Goal: Transaction & Acquisition: Purchase product/service

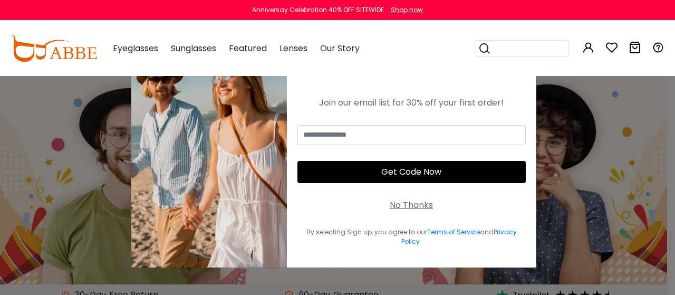
click at [409, 207] on div "No Thanks" at bounding box center [411, 205] width 43 height 13
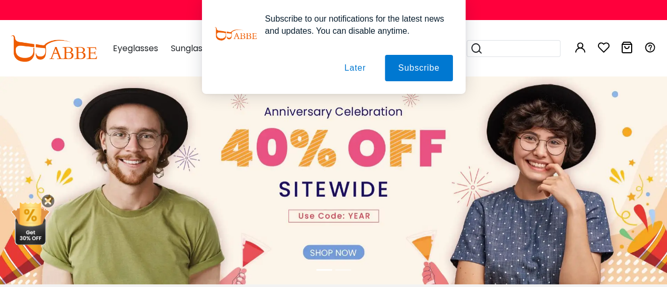
click at [358, 69] on button "Later" at bounding box center [354, 68] width 47 height 26
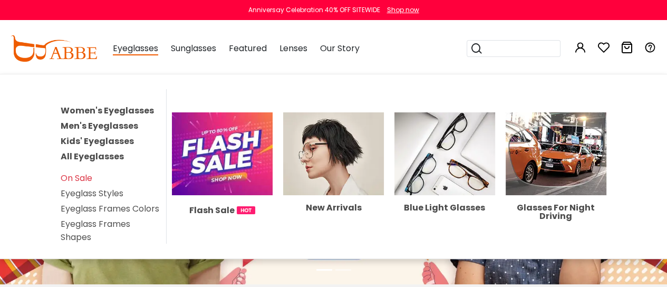
click at [138, 48] on span "Eyeglasses" at bounding box center [135, 48] width 45 height 13
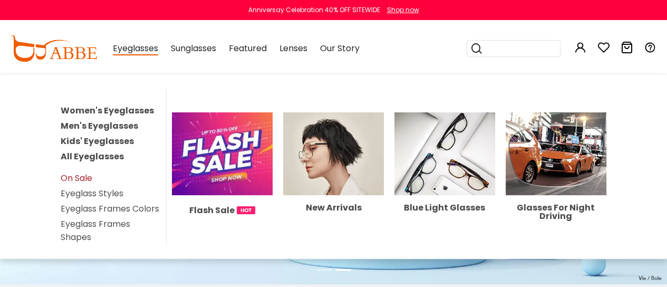
click at [83, 172] on link "On Sale" at bounding box center [77, 178] width 32 height 12
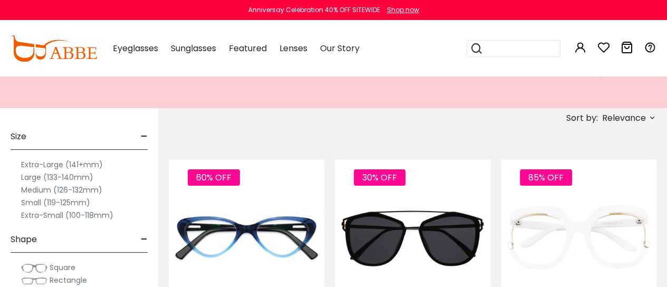
scroll to position [179, 0]
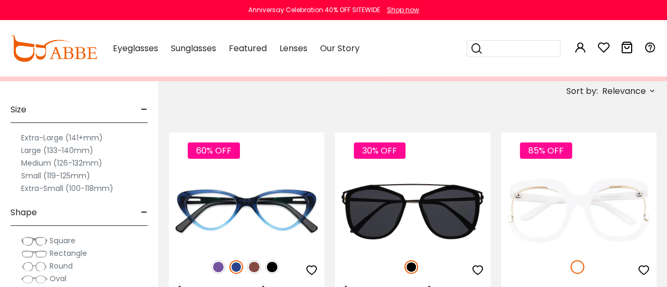
drag, startPoint x: 672, startPoint y: 13, endPoint x: 666, endPoint y: 22, distance: 10.4
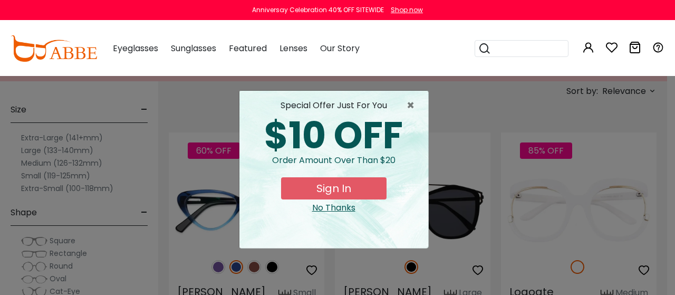
click at [158, 160] on div "× special offer just for you $10 OFF Order amount over than $20 Sign In No Than…" at bounding box center [337, 147] width 675 height 295
click at [158, 159] on div "× special offer just for you $10 OFF Order amount over than $20 Sign In No Than…" at bounding box center [337, 147] width 675 height 295
click at [327, 208] on div "No Thanks" at bounding box center [334, 207] width 172 height 13
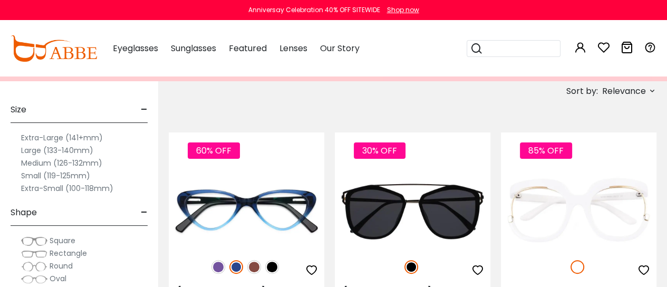
click at [66, 177] on label "Small (119-125mm)" at bounding box center [55, 175] width 69 height 13
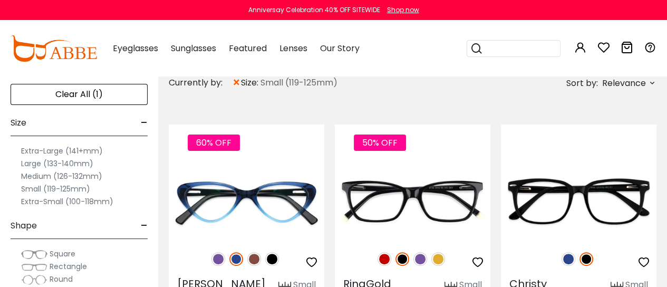
scroll to position [171, 0]
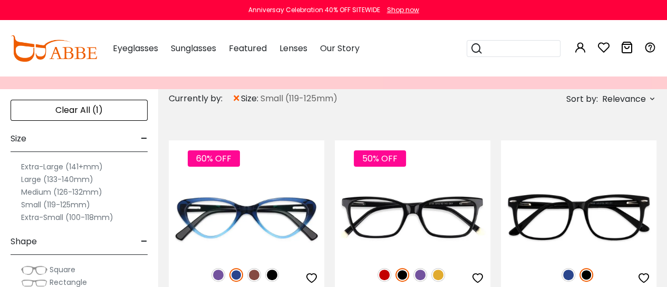
drag, startPoint x: 0, startPoint y: 0, endPoint x: 665, endPoint y: 36, distance: 665.8
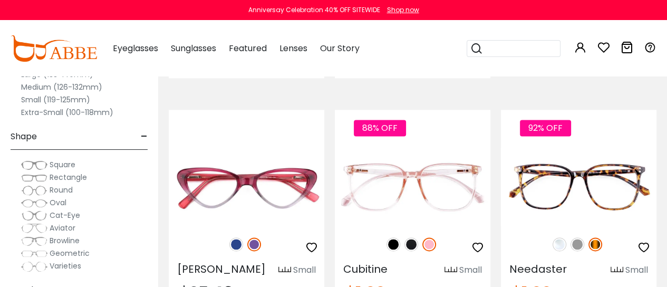
scroll to position [1217, 0]
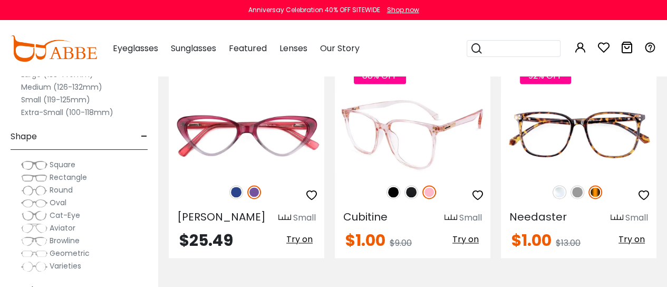
click at [465, 236] on span "Try on" at bounding box center [465, 239] width 26 height 12
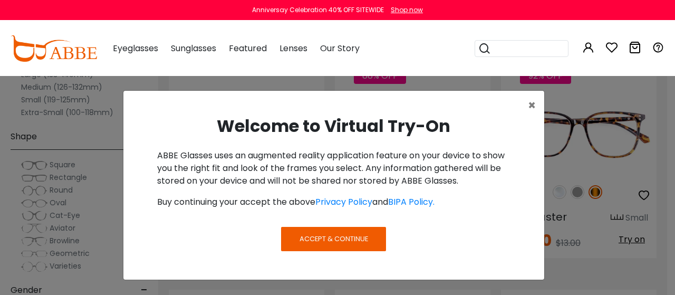
click at [332, 239] on span "Accept & Continue" at bounding box center [333, 239] width 69 height 10
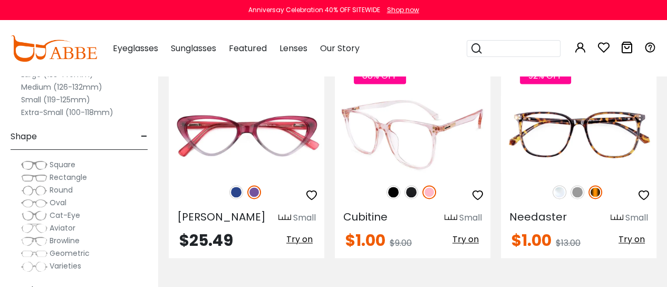
click at [464, 236] on span "Try on" at bounding box center [465, 239] width 26 height 12
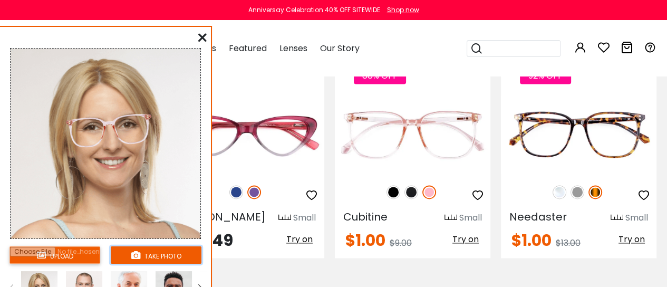
click at [158, 257] on button "take photo" at bounding box center [156, 254] width 91 height 17
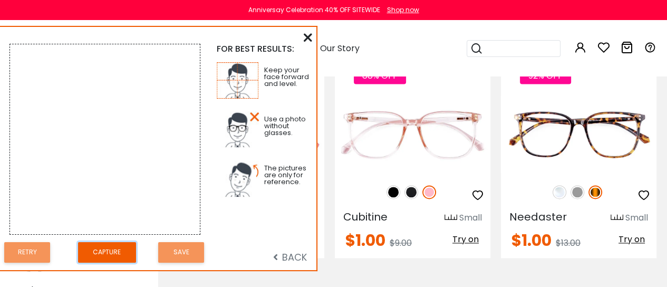
click at [108, 249] on button "Capture" at bounding box center [107, 252] width 58 height 21
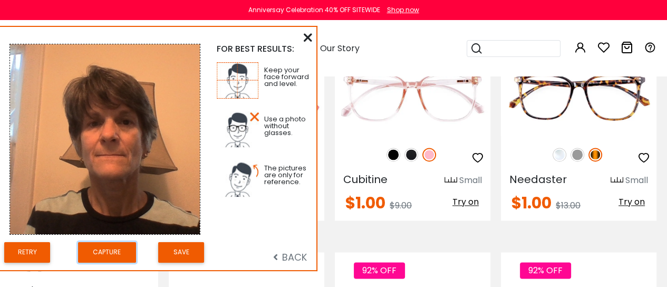
scroll to position [1243, 0]
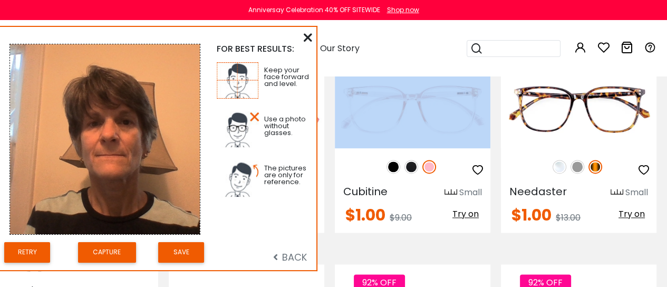
drag, startPoint x: 331, startPoint y: 162, endPoint x: 323, endPoint y: 232, distance: 70.6
click at [24, 253] on button "Retry" at bounding box center [27, 252] width 46 height 21
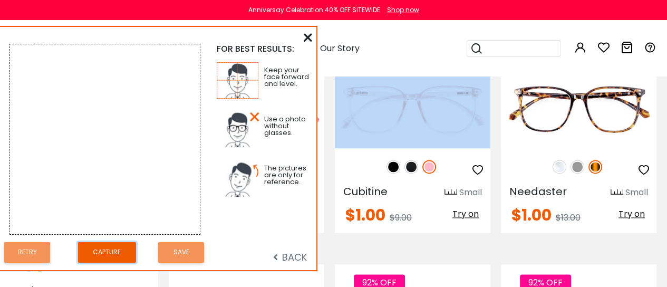
click at [95, 248] on button "Capture" at bounding box center [107, 252] width 58 height 21
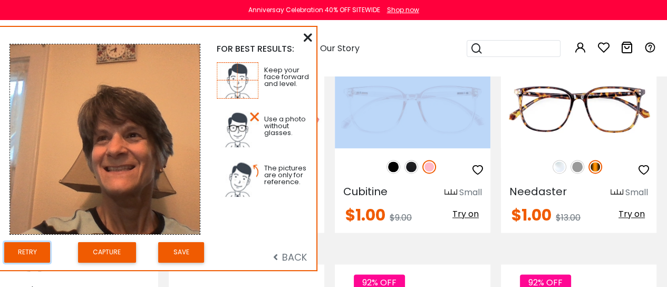
click at [31, 250] on button "Retry" at bounding box center [27, 252] width 46 height 21
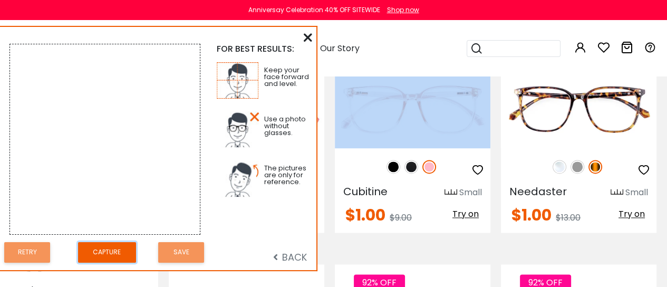
click at [110, 248] on button "Capture" at bounding box center [107, 252] width 58 height 21
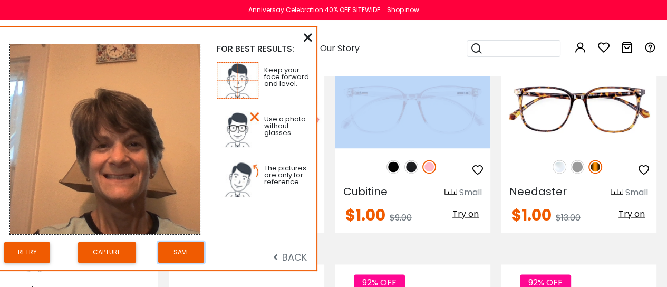
click at [183, 254] on button "Save" at bounding box center [181, 252] width 46 height 21
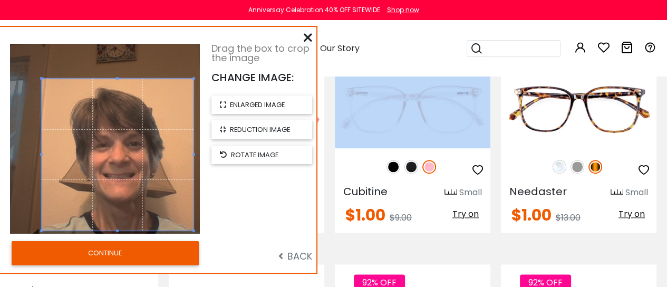
drag, startPoint x: 152, startPoint y: 152, endPoint x: 167, endPoint y: 168, distance: 22.0
click at [167, 168] on span at bounding box center [118, 155] width 152 height 152
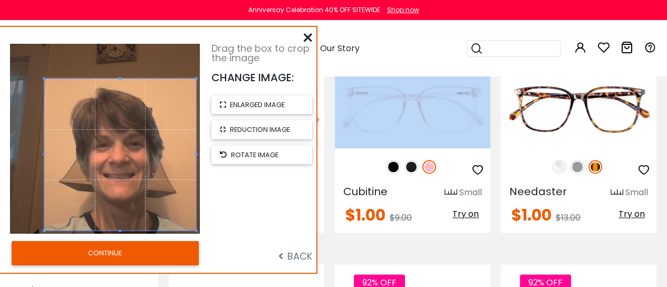
click at [110, 253] on button "CONTINUE" at bounding box center [105, 253] width 187 height 24
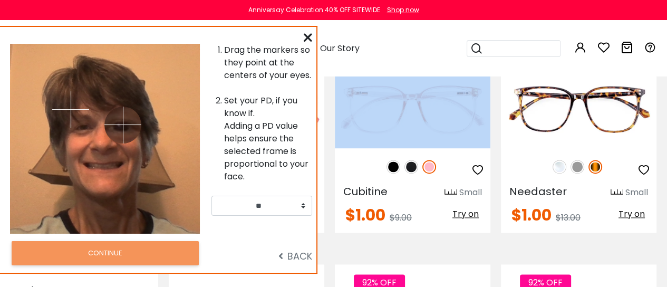
drag, startPoint x: 123, startPoint y: 109, endPoint x: 125, endPoint y: 132, distance: 23.8
click at [125, 132] on img at bounding box center [122, 124] width 37 height 37
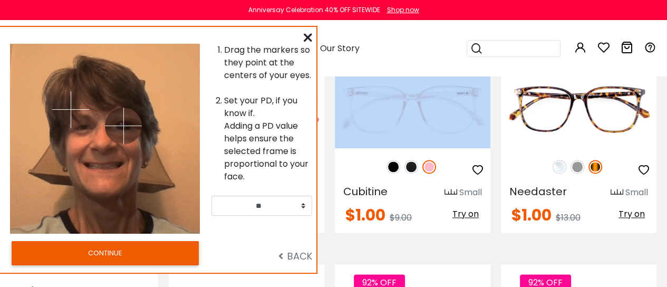
drag, startPoint x: 124, startPoint y: 131, endPoint x: 123, endPoint y: 125, distance: 5.8
click at [123, 125] on img at bounding box center [123, 126] width 37 height 37
drag, startPoint x: 71, startPoint y: 108, endPoint x: 103, endPoint y: 127, distance: 37.8
click at [84, 127] on img at bounding box center [84, 127] width 37 height 37
click at [83, 132] on img at bounding box center [84, 127] width 37 height 37
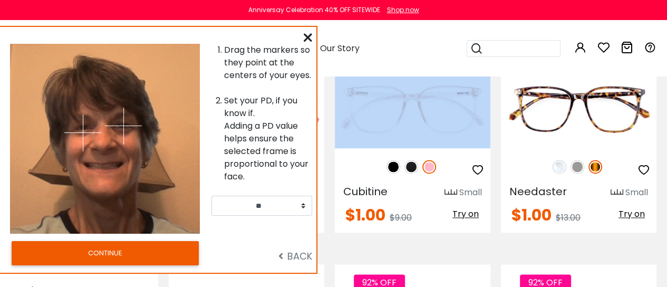
click at [82, 133] on img at bounding box center [82, 132] width 37 height 37
drag, startPoint x: 82, startPoint y: 133, endPoint x: 83, endPoint y: 127, distance: 6.3
click at [83, 127] on img at bounding box center [82, 127] width 37 height 37
click at [110, 253] on button "CONTINUE" at bounding box center [105, 253] width 187 height 24
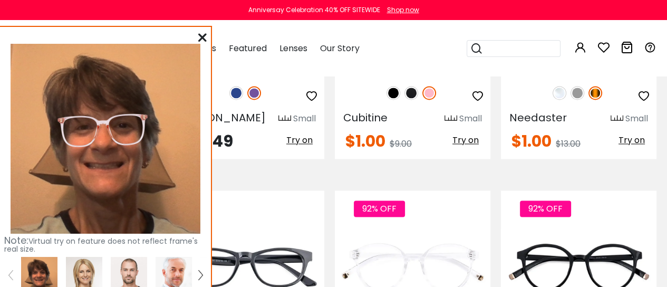
scroll to position [1312, 0]
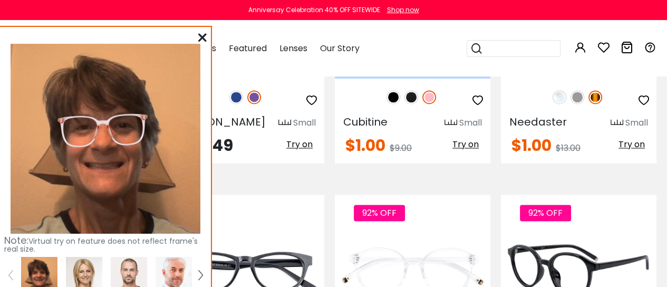
click at [582, 250] on img at bounding box center [579, 270] width 156 height 77
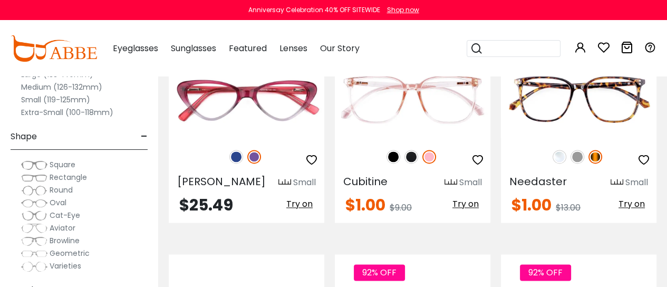
scroll to position [1245, 0]
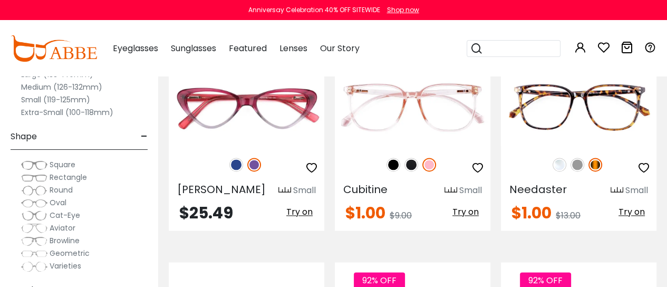
click at [133, 175] on div "Rectangle" at bounding box center [79, 177] width 137 height 13
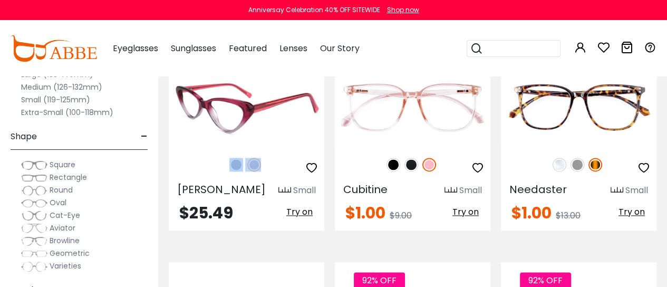
drag, startPoint x: 164, startPoint y: 174, endPoint x: 169, endPoint y: 151, distance: 23.1
click at [169, 151] on div "[PERSON_NAME] Small $25.49 Try on" at bounding box center [246, 130] width 166 height 200
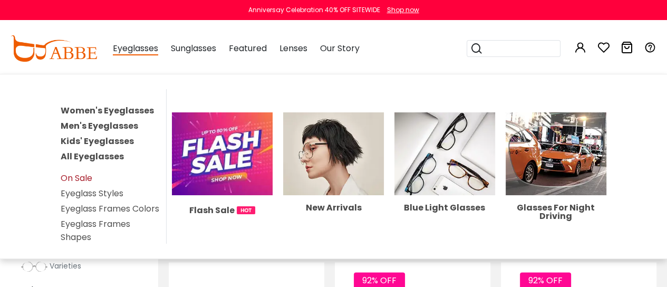
click at [82, 176] on link "On Sale" at bounding box center [77, 178] width 32 height 12
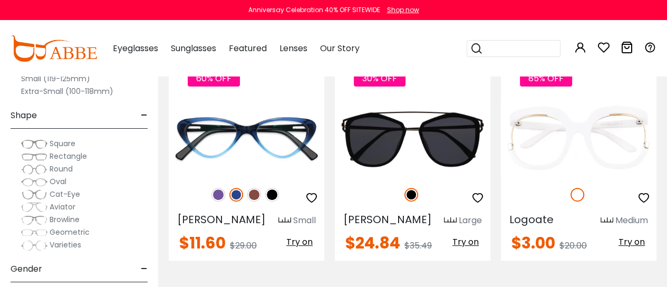
scroll to position [502, 0]
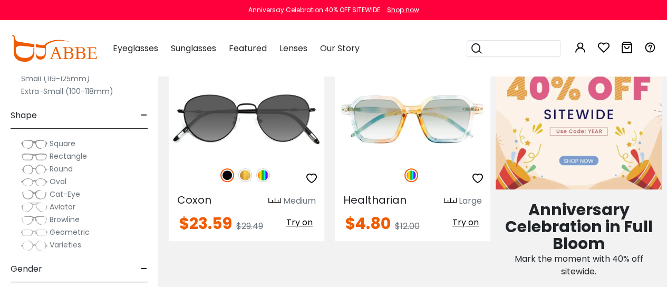
click at [164, 166] on div "20% OFF Coxon Medium $23.59 Try on" at bounding box center [246, 159] width 166 height 237
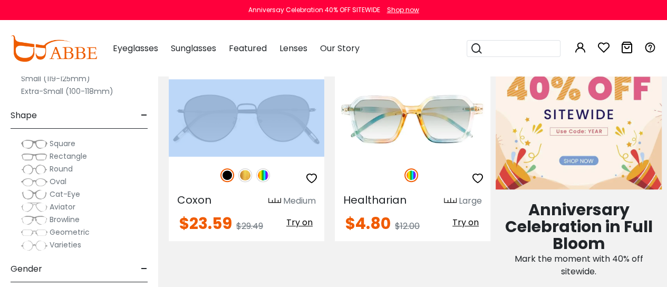
click at [164, 166] on div "20% OFF Coxon Medium $23.59 Try on" at bounding box center [246, 159] width 166 height 237
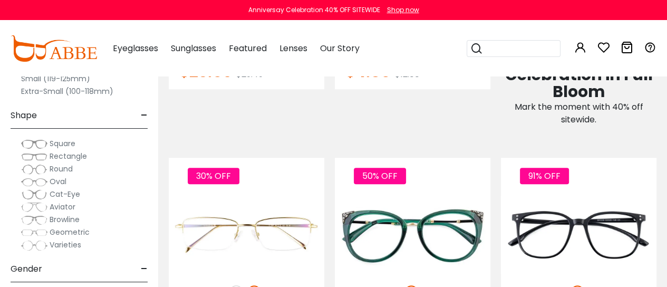
scroll to position [672, 0]
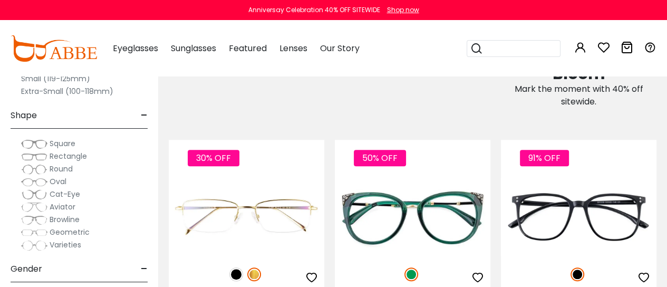
click at [76, 77] on label "Small (119-125mm)" at bounding box center [55, 78] width 69 height 13
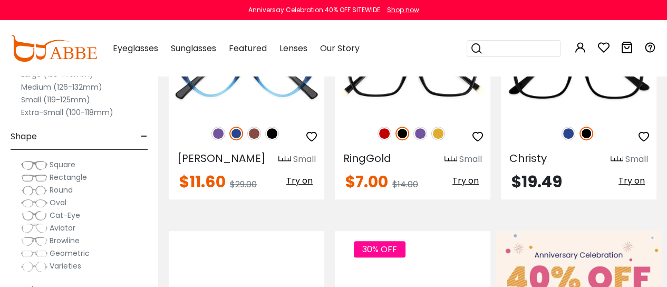
scroll to position [368, 0]
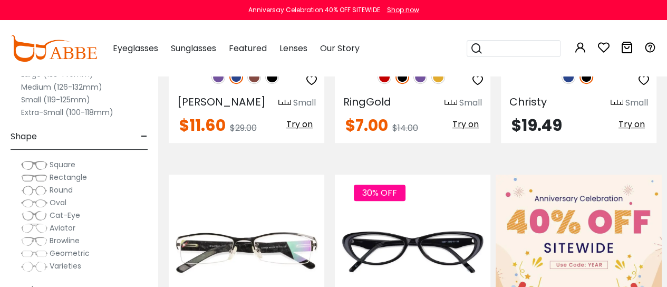
click at [142, 134] on span "-" at bounding box center [144, 136] width 7 height 25
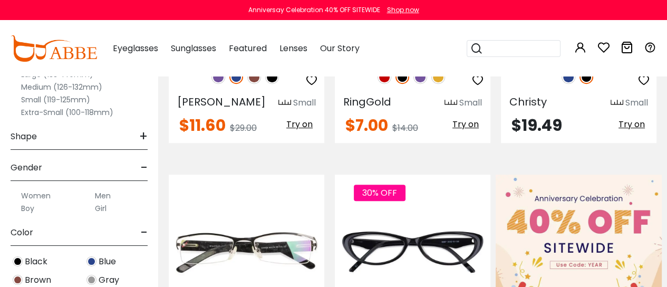
click at [163, 138] on div "60% OFF [PERSON_NAME] $11.60 Try on" at bounding box center [246, 43] width 166 height 200
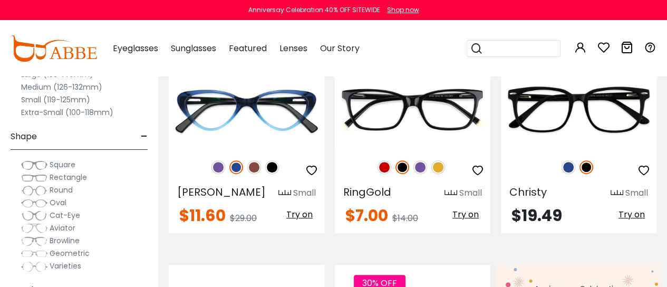
scroll to position [283, 0]
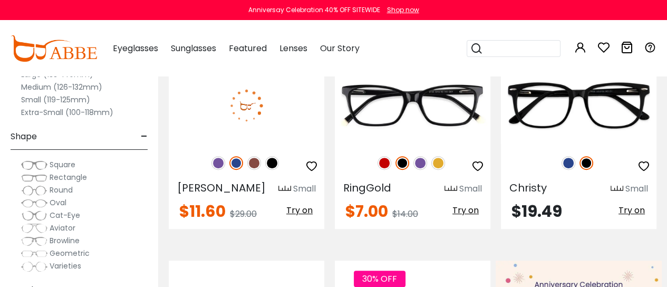
click at [249, 112] on img at bounding box center [247, 104] width 156 height 77
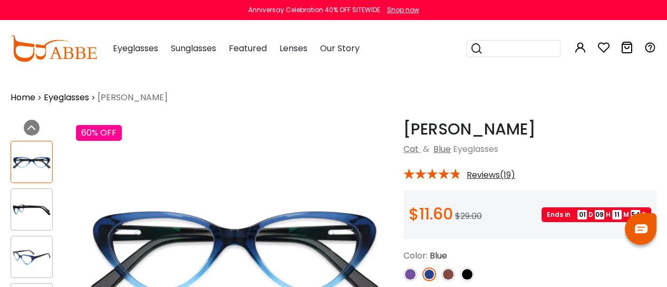
drag, startPoint x: 664, startPoint y: 31, endPoint x: 661, endPoint y: 56, distance: 25.6
click at [661, 56] on div "0 0 Eyeglasses Women's Eyeglasses" at bounding box center [333, 48] width 667 height 55
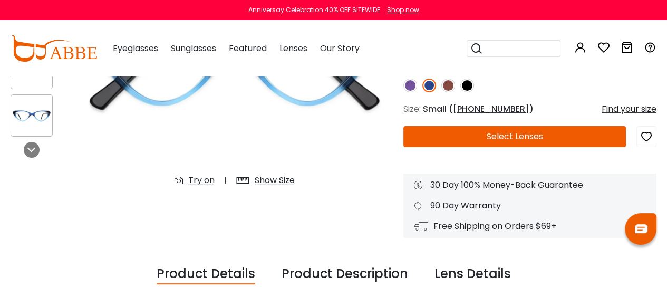
scroll to position [198, 0]
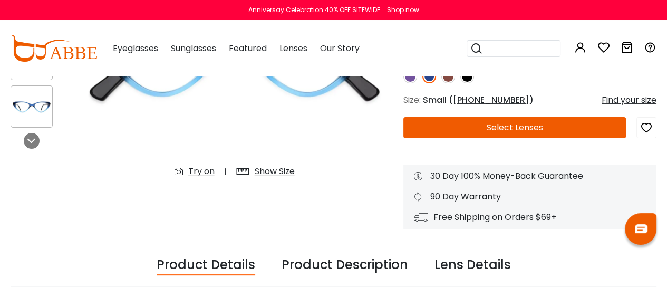
click at [199, 173] on div "Try on" at bounding box center [201, 171] width 26 height 13
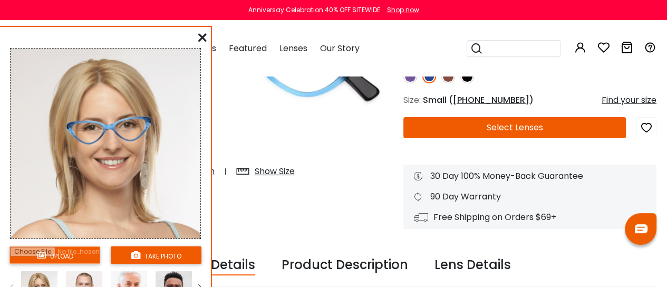
click at [70, 253] on input "file" at bounding box center [54, 254] width 91 height 17
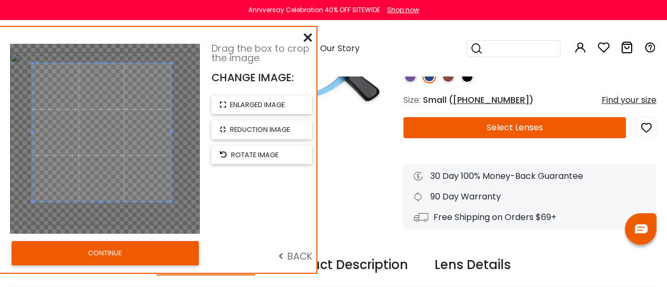
drag, startPoint x: 137, startPoint y: 174, endPoint x: 133, endPoint y: 168, distance: 7.3
click at [133, 168] on span at bounding box center [101, 132] width 139 height 139
click at [112, 255] on button "CONTINUE" at bounding box center [105, 253] width 187 height 24
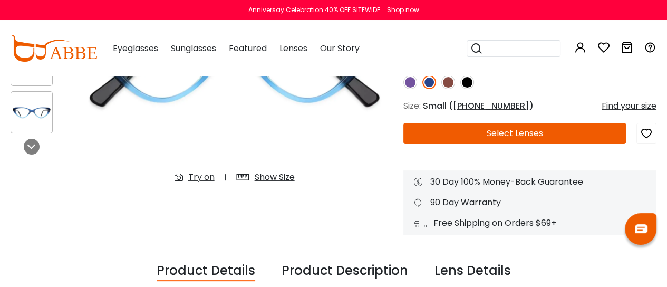
scroll to position [218, 0]
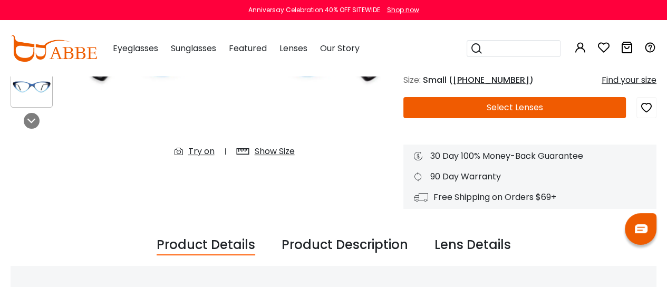
click at [201, 151] on div "Try on" at bounding box center [201, 151] width 26 height 13
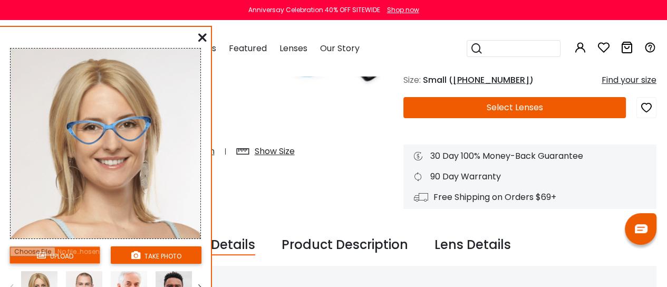
click at [61, 256] on input "file" at bounding box center [54, 254] width 91 height 17
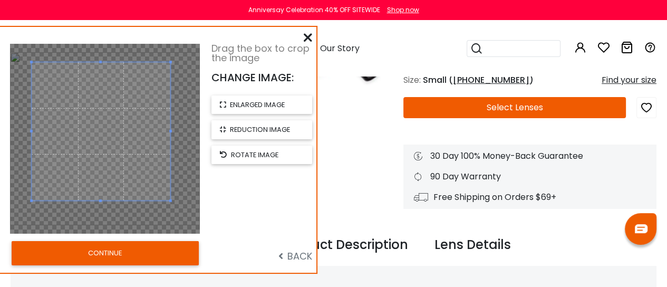
drag, startPoint x: 137, startPoint y: 167, endPoint x: 133, endPoint y: 160, distance: 8.5
click at [133, 160] on span at bounding box center [101, 131] width 139 height 139
drag, startPoint x: 171, startPoint y: 200, endPoint x: 179, endPoint y: 205, distance: 9.0
click at [176, 205] on div at bounding box center [104, 134] width 144 height 144
click at [123, 168] on span at bounding box center [101, 132] width 147 height 147
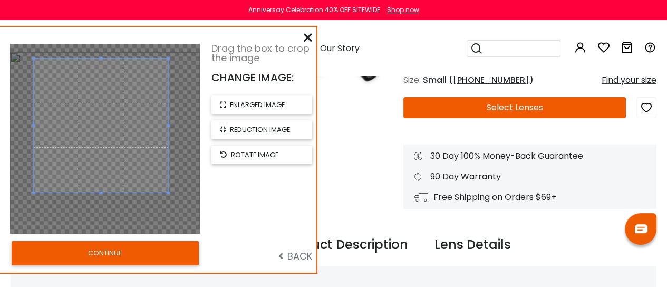
drag, startPoint x: 101, startPoint y: 205, endPoint x: 101, endPoint y: 193, distance: 11.6
click at [101, 193] on span at bounding box center [101, 192] width 3 height 3
click at [110, 254] on button "CONTINUE" at bounding box center [105, 253] width 187 height 24
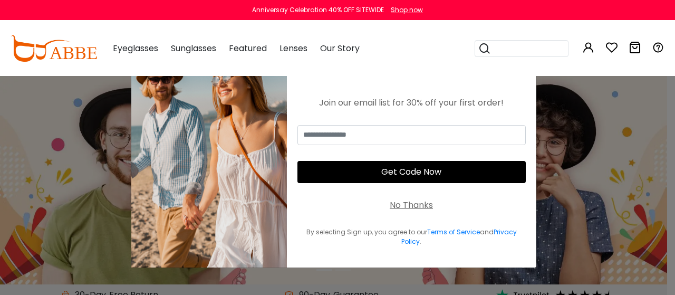
click at [416, 202] on div "No Thanks" at bounding box center [411, 205] width 43 height 13
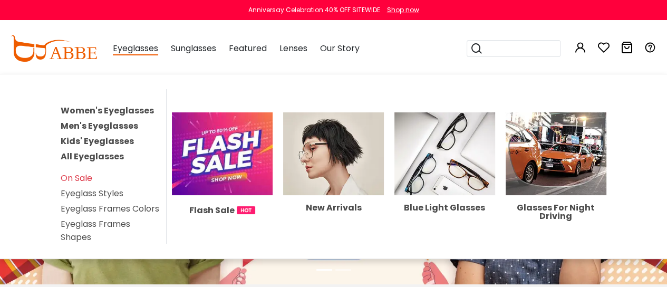
click at [100, 109] on link "Women's Eyeglasses" at bounding box center [107, 110] width 93 height 12
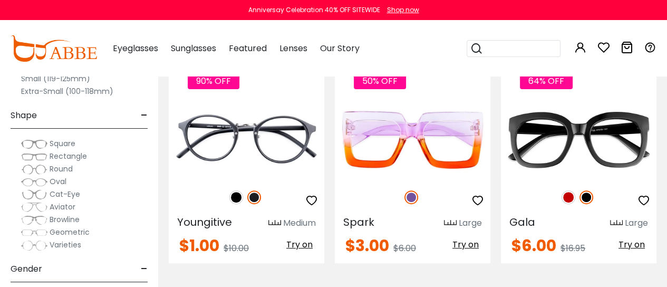
scroll to position [285, 0]
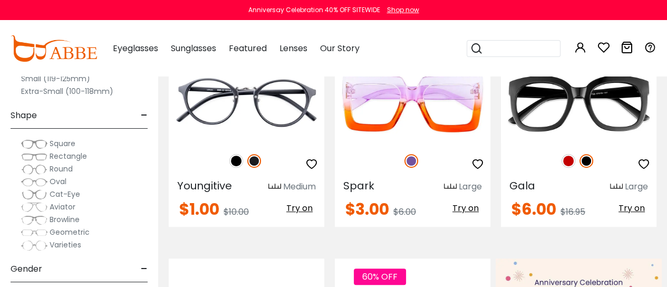
drag, startPoint x: 670, startPoint y: 16, endPoint x: 668, endPoint y: 29, distance: 13.3
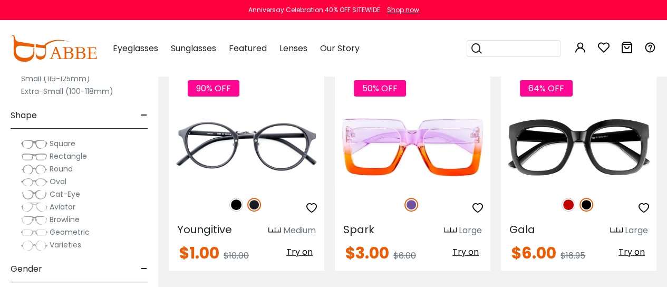
scroll to position [232, 0]
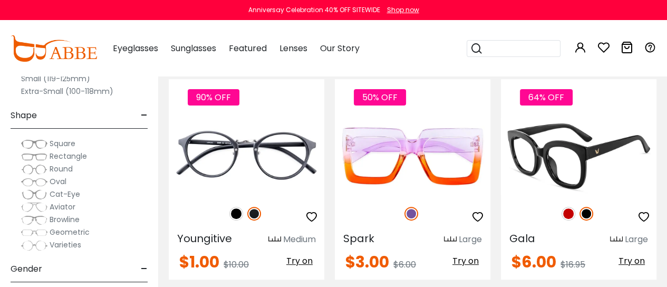
click at [571, 208] on img at bounding box center [568, 214] width 14 height 14
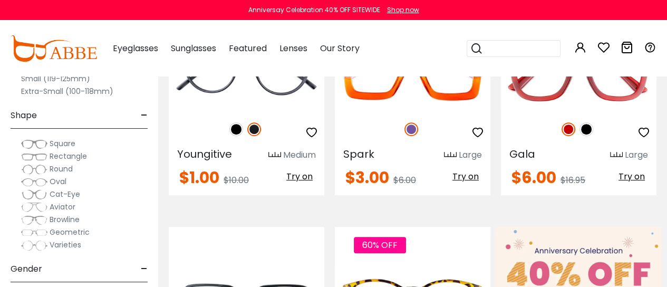
scroll to position [325, 0]
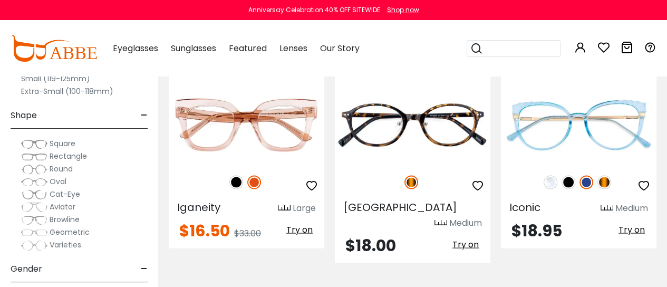
scroll to position [1696, 0]
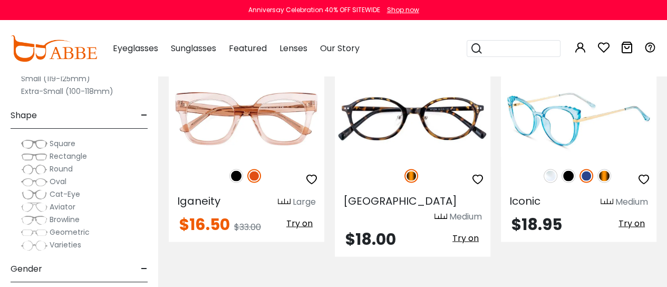
click at [604, 173] on img at bounding box center [604, 176] width 14 height 14
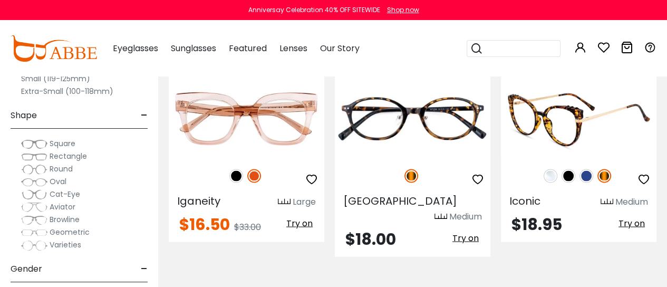
click at [633, 222] on span "Try on" at bounding box center [631, 223] width 26 height 12
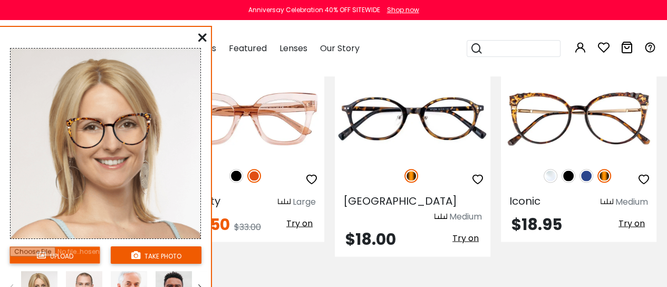
click at [73, 253] on input "file" at bounding box center [54, 254] width 91 height 17
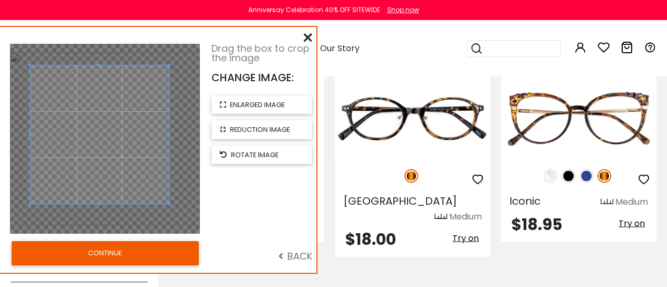
drag, startPoint x: 137, startPoint y: 129, endPoint x: 131, endPoint y: 124, distance: 7.2
click at [131, 124] on span at bounding box center [99, 134] width 139 height 139
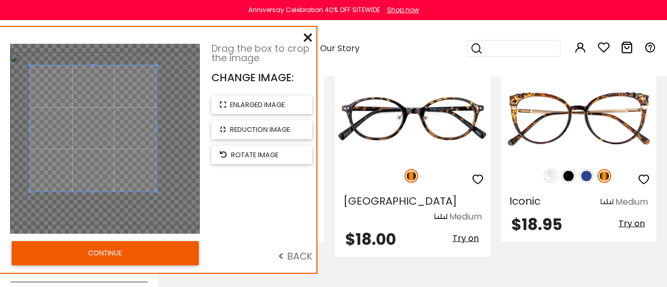
drag, startPoint x: 167, startPoint y: 202, endPoint x: 154, endPoint y: 196, distance: 14.1
click at [154, 196] on div at bounding box center [105, 139] width 190 height 190
drag, startPoint x: 120, startPoint y: 155, endPoint x: 127, endPoint y: 156, distance: 6.3
click at [127, 156] on span at bounding box center [99, 129] width 126 height 126
click at [107, 258] on button "CONTINUE" at bounding box center [105, 253] width 187 height 24
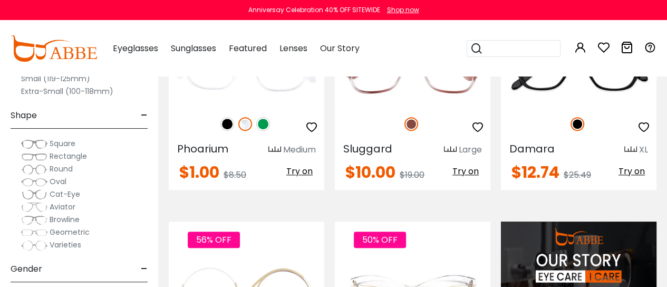
scroll to position [768, 0]
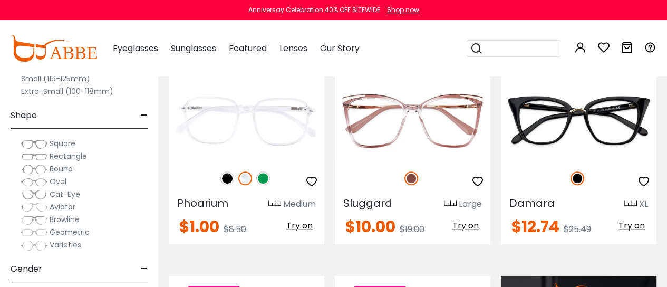
click at [163, 82] on div "88% OFF Phoarium Medium $1.00 Try on" at bounding box center [246, 144] width 166 height 200
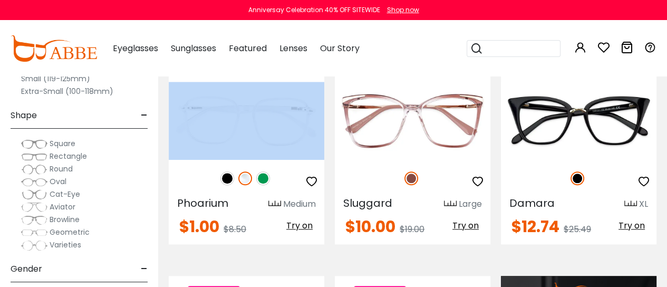
click at [163, 82] on div "88% OFF Phoarium Medium $1.00 Try on" at bounding box center [246, 144] width 166 height 200
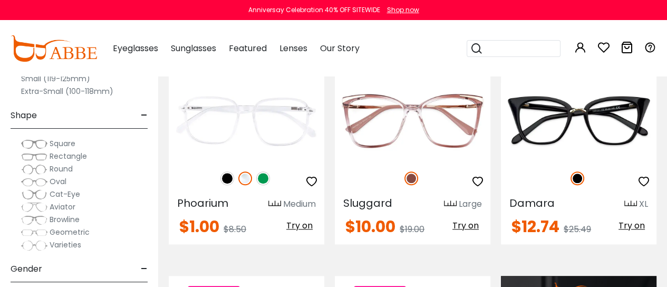
click at [60, 80] on label "Small (119-125mm)" at bounding box center [55, 78] width 69 height 13
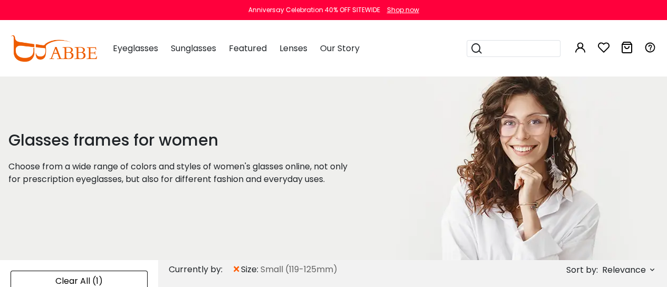
click at [237, 270] on span "×" at bounding box center [236, 269] width 9 height 19
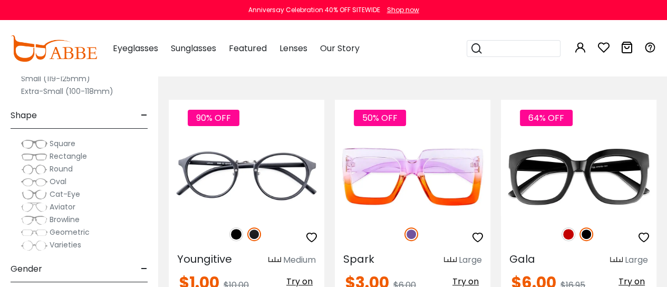
scroll to position [193, 0]
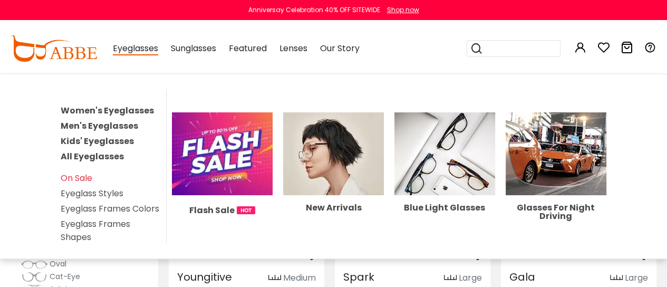
click at [101, 137] on link "Kids' Eyeglasses" at bounding box center [97, 141] width 73 height 12
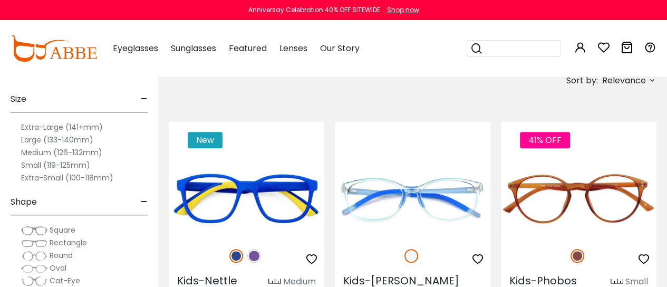
scroll to position [344, 0]
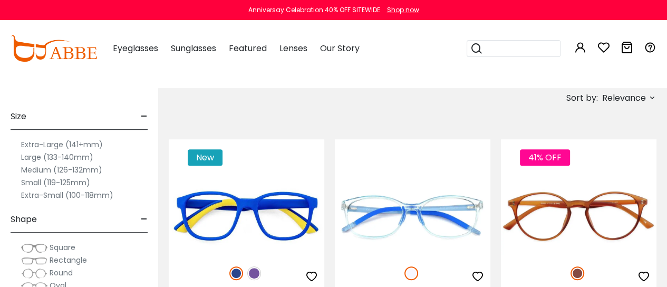
click at [65, 155] on label "Large (133-140mm)" at bounding box center [57, 157] width 72 height 13
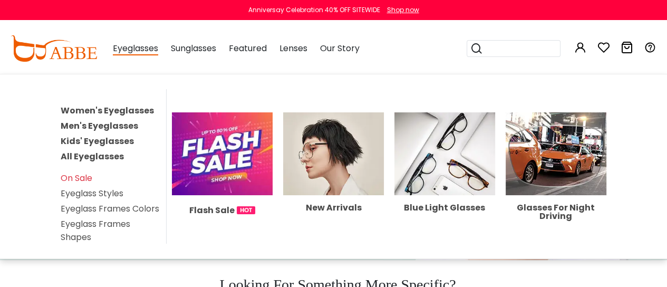
click at [121, 109] on link "Women's Eyeglasses" at bounding box center [107, 110] width 93 height 12
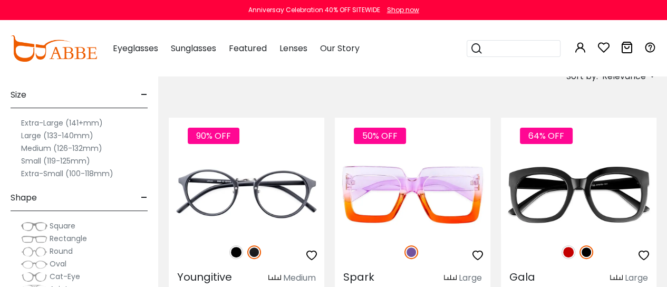
scroll to position [166, 0]
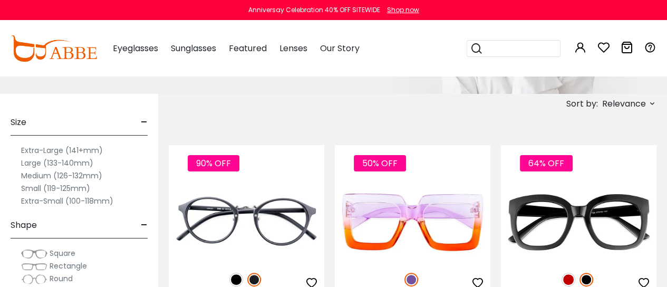
click at [61, 187] on label "Small (119-125mm)" at bounding box center [55, 188] width 69 height 13
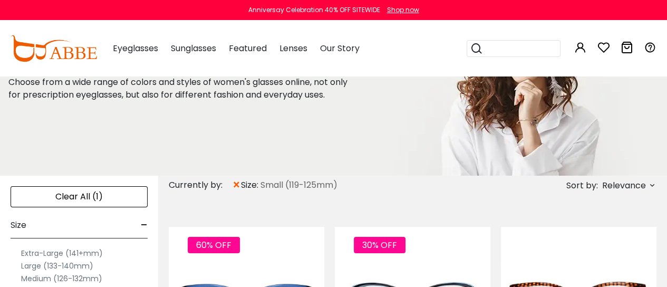
scroll to position [47, 0]
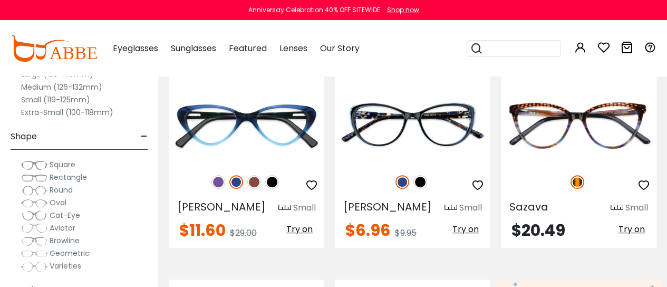
scroll to position [246, 0]
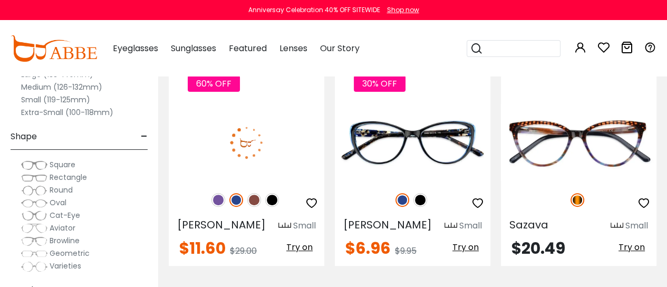
click at [217, 201] on img at bounding box center [218, 200] width 14 height 14
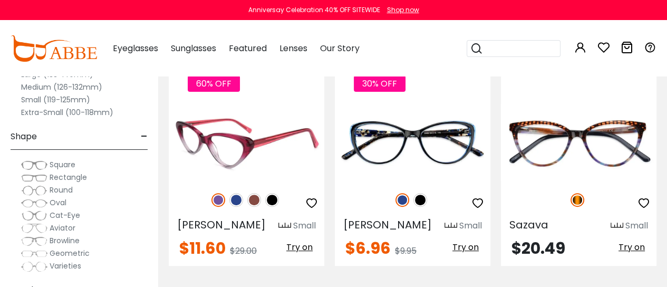
click at [237, 199] on img at bounding box center [236, 200] width 14 height 14
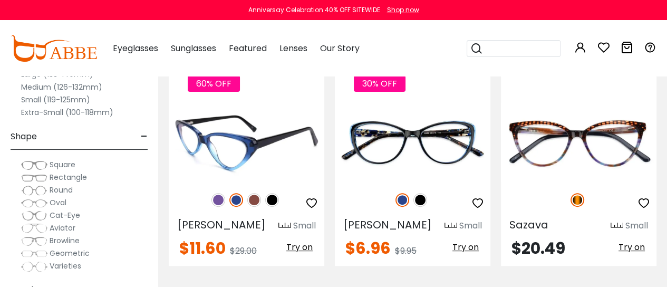
click at [255, 201] on img at bounding box center [254, 200] width 14 height 14
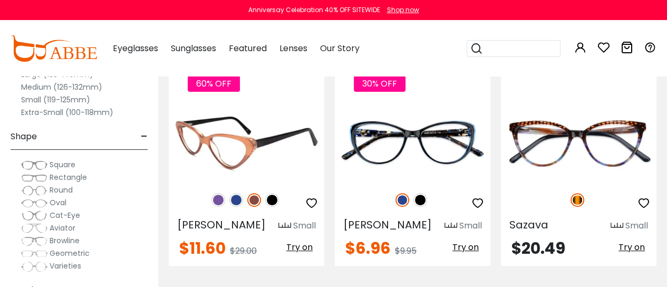
click at [284, 132] on img at bounding box center [247, 141] width 156 height 77
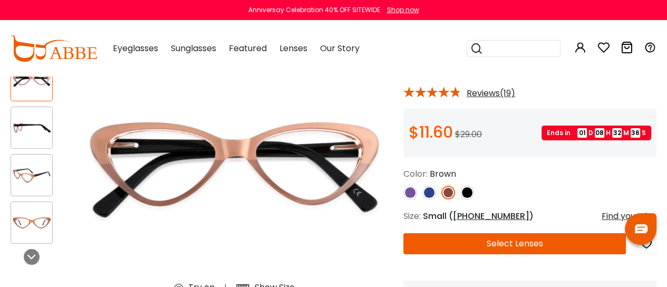
scroll to position [91, 0]
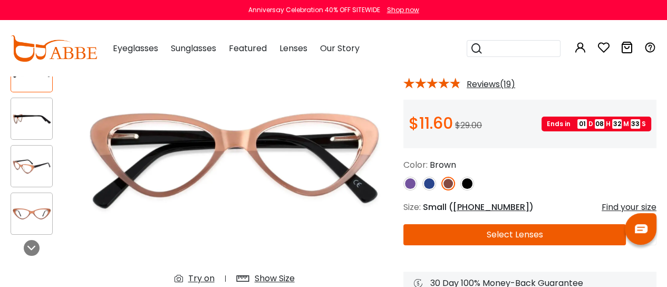
click at [429, 183] on img at bounding box center [429, 184] width 14 height 14
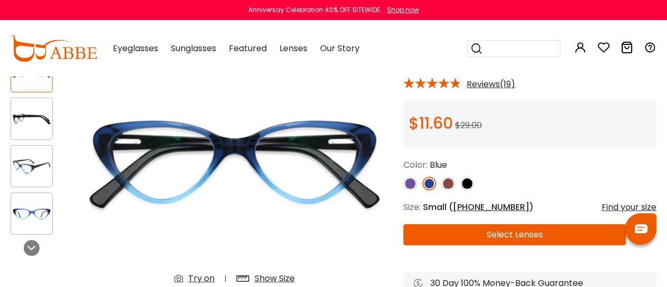
click at [411, 183] on img at bounding box center [410, 184] width 14 height 14
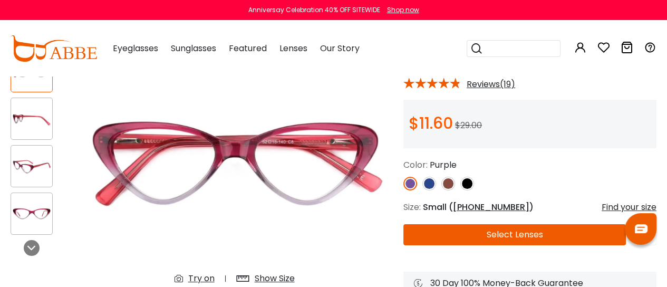
click at [469, 183] on img at bounding box center [467, 184] width 14 height 14
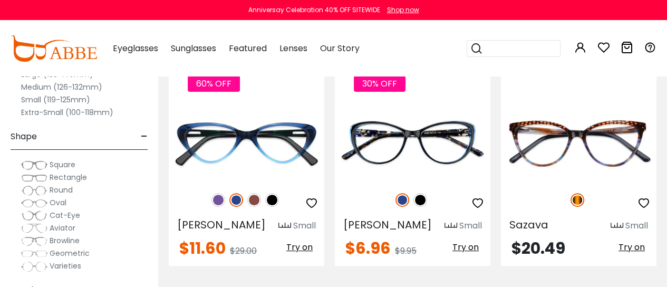
click at [62, 213] on span "Cat-Eye" at bounding box center [65, 215] width 31 height 11
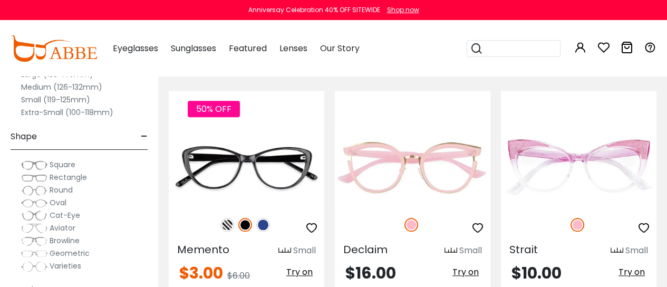
scroll to position [964, 0]
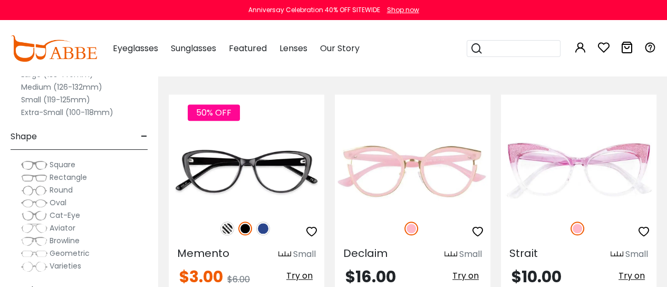
click at [63, 189] on span "Round" at bounding box center [61, 190] width 23 height 11
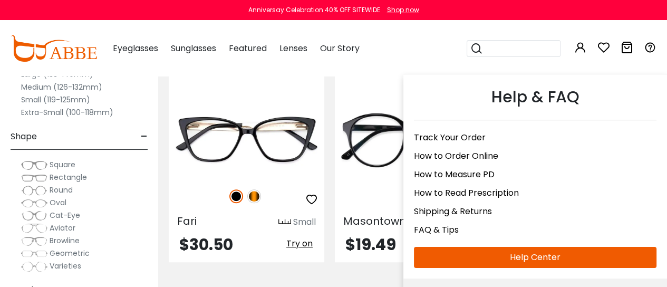
scroll to position [524, 0]
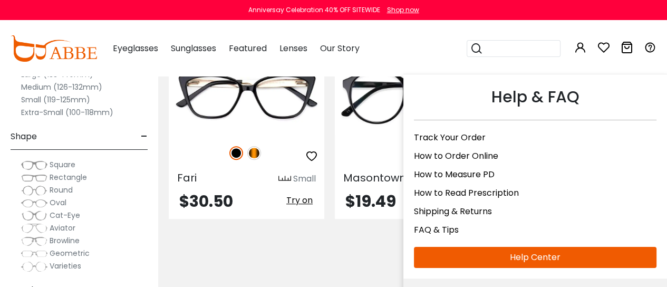
drag, startPoint x: 0, startPoint y: 0, endPoint x: 652, endPoint y: 63, distance: 654.6
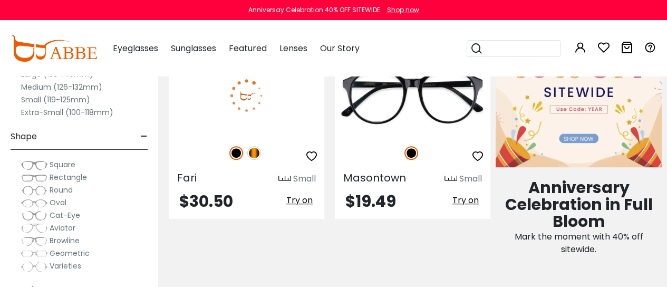
click at [257, 151] on img at bounding box center [254, 153] width 14 height 14
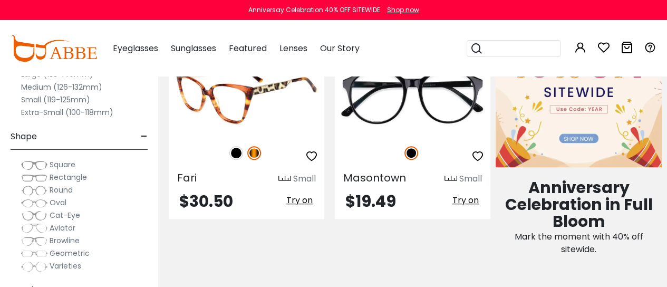
click at [304, 199] on span "Try on" at bounding box center [299, 200] width 26 height 12
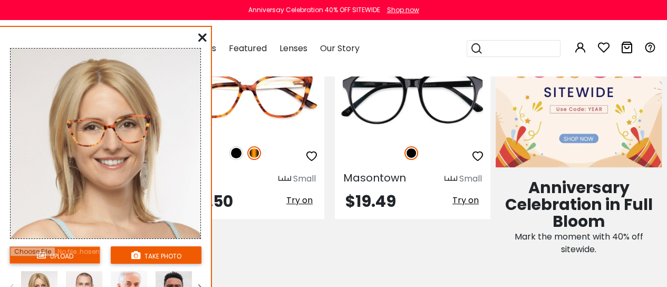
click at [67, 252] on input "file" at bounding box center [54, 254] width 91 height 17
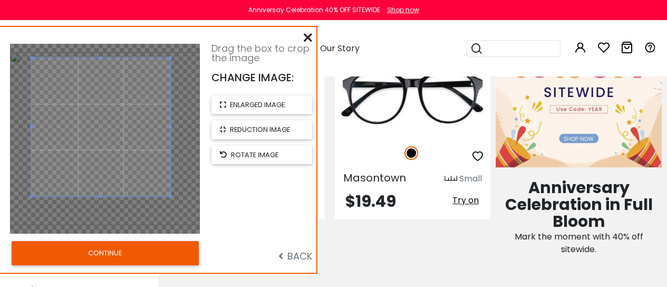
drag, startPoint x: 140, startPoint y: 189, endPoint x: 136, endPoint y: 178, distance: 11.8
click at [136, 178] on span at bounding box center [101, 127] width 139 height 139
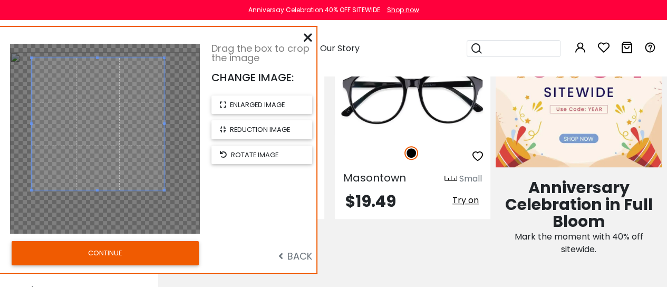
drag, startPoint x: 169, startPoint y: 196, endPoint x: 162, endPoint y: 193, distance: 6.9
click at [162, 193] on div at bounding box center [105, 139] width 190 height 190
drag, startPoint x: 137, startPoint y: 157, endPoint x: 139, endPoint y: 162, distance: 5.7
click at [139, 162] on span at bounding box center [100, 130] width 132 height 132
click at [112, 250] on button "CONTINUE" at bounding box center [105, 253] width 187 height 24
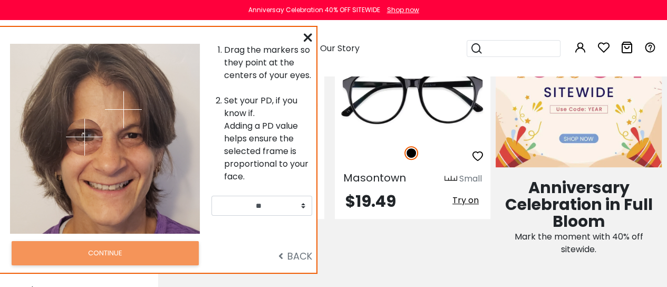
drag, startPoint x: 71, startPoint y: 109, endPoint x: 84, endPoint y: 137, distance: 30.6
click at [84, 137] on img at bounding box center [84, 137] width 37 height 37
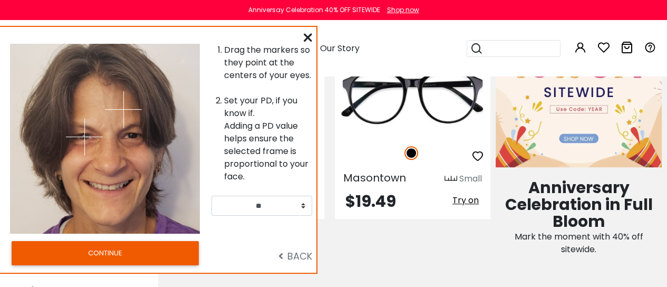
click at [133, 120] on img at bounding box center [123, 109] width 37 height 37
click at [129, 124] on img at bounding box center [123, 109] width 37 height 37
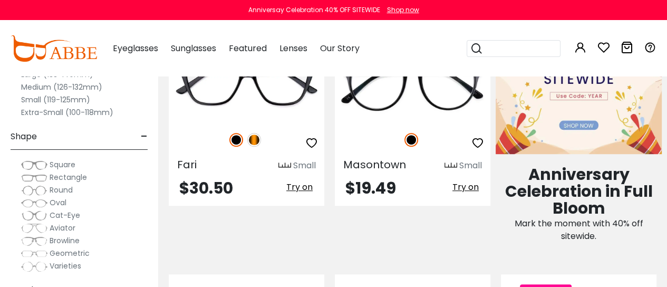
scroll to position [606, 0]
